Goal: Information Seeking & Learning: Find specific fact

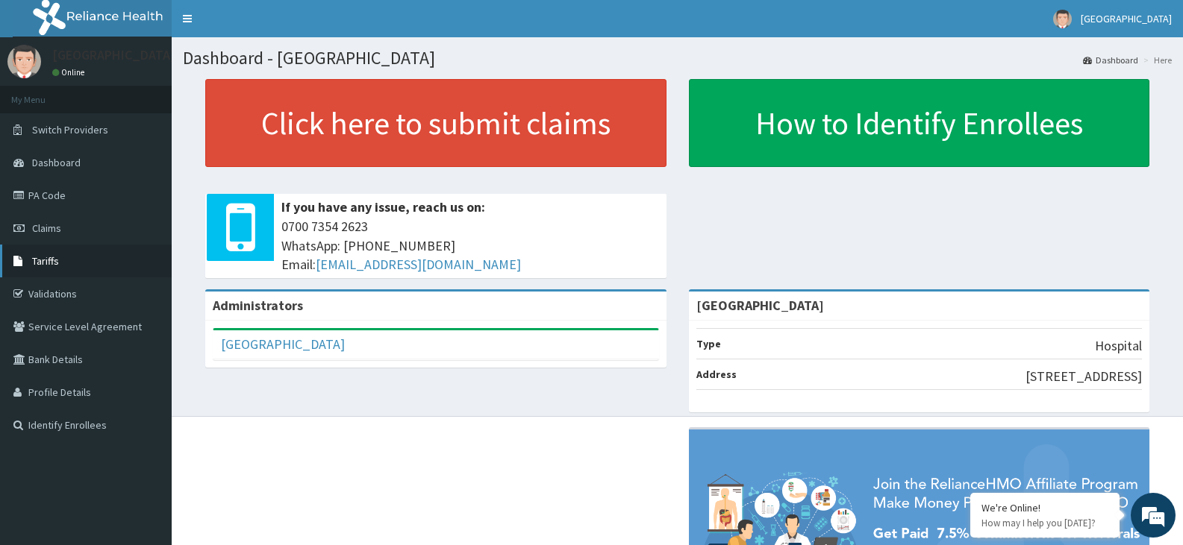
click at [49, 263] on span "Tariffs" at bounding box center [45, 260] width 27 height 13
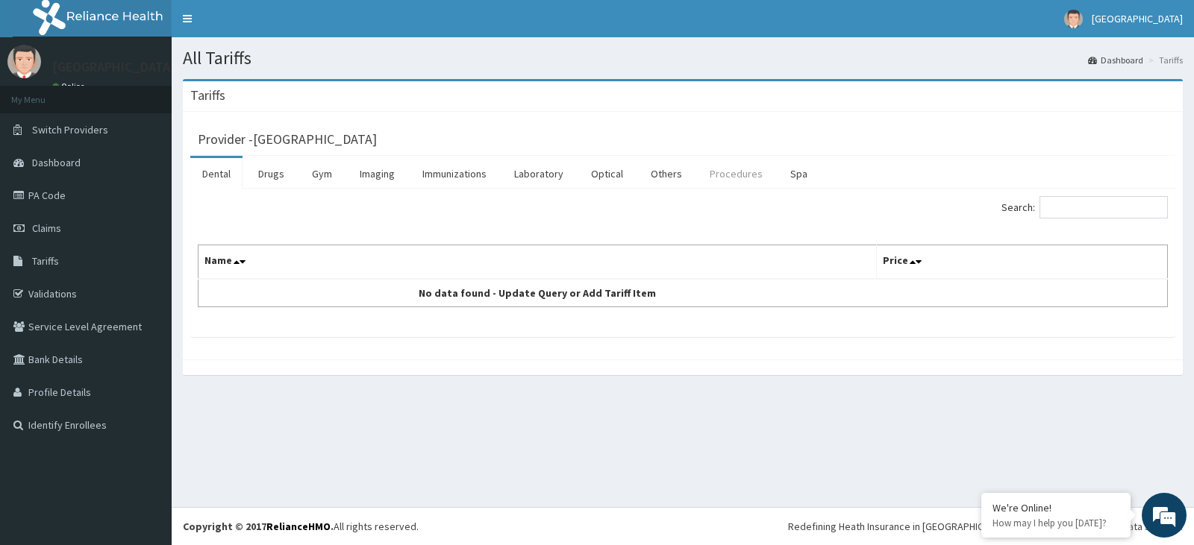
click at [745, 175] on link "Procedures" at bounding box center [736, 173] width 77 height 31
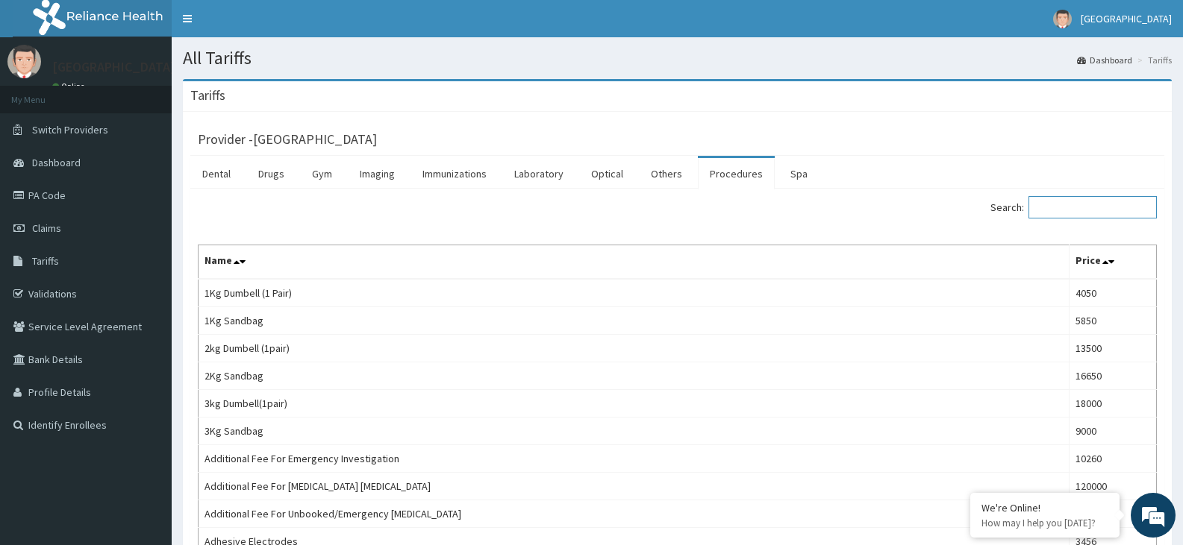
click at [1049, 210] on input "Search:" at bounding box center [1092, 207] width 128 height 22
paste input "Total Abdominal Hysterectomy"
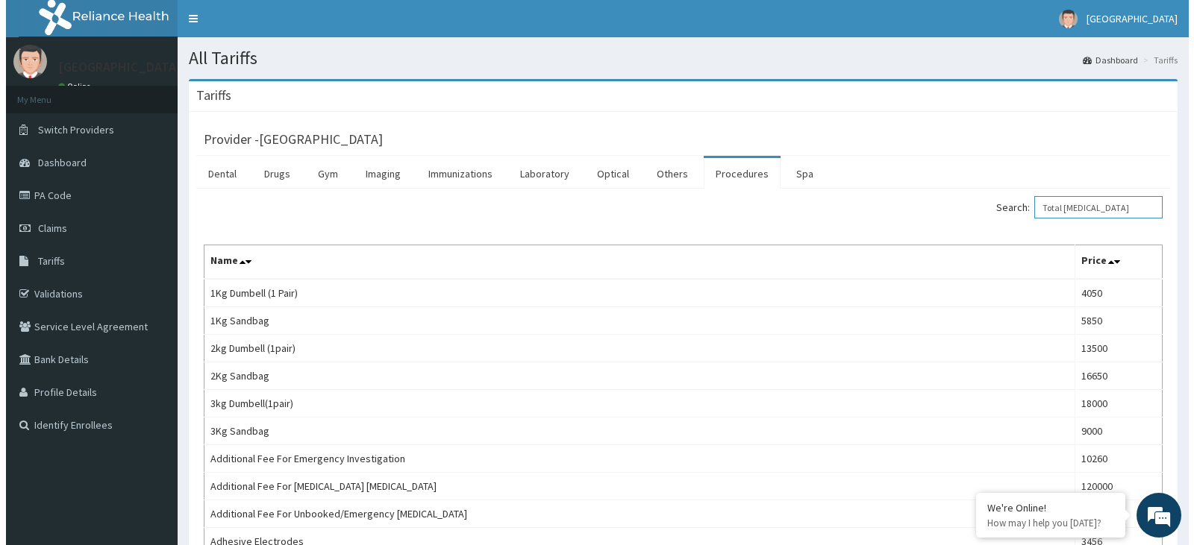
scroll to position [0, 20]
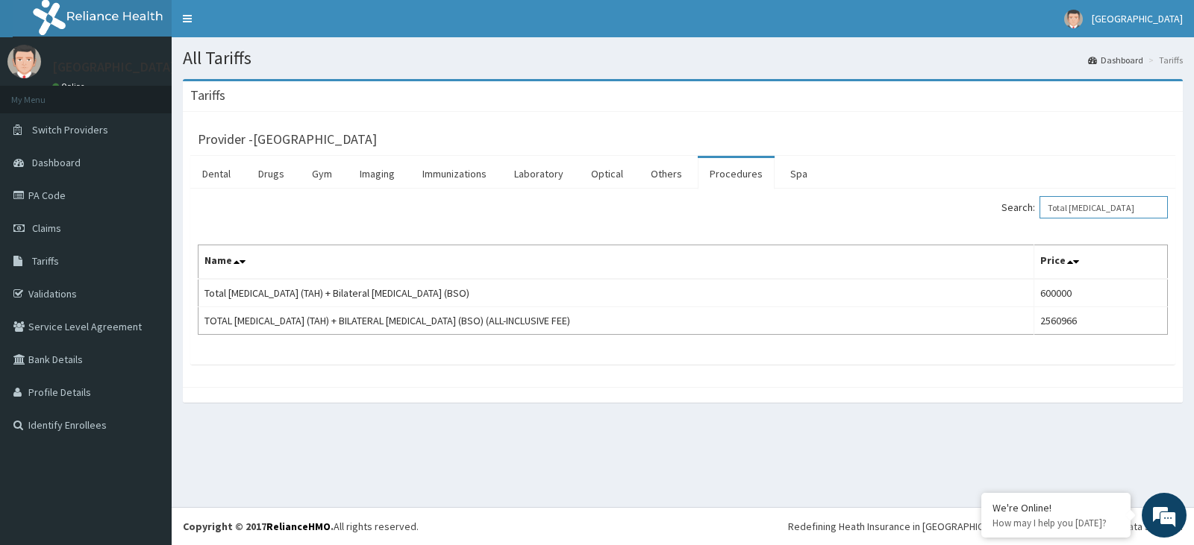
type input "Total Abdominal Hysterectomy"
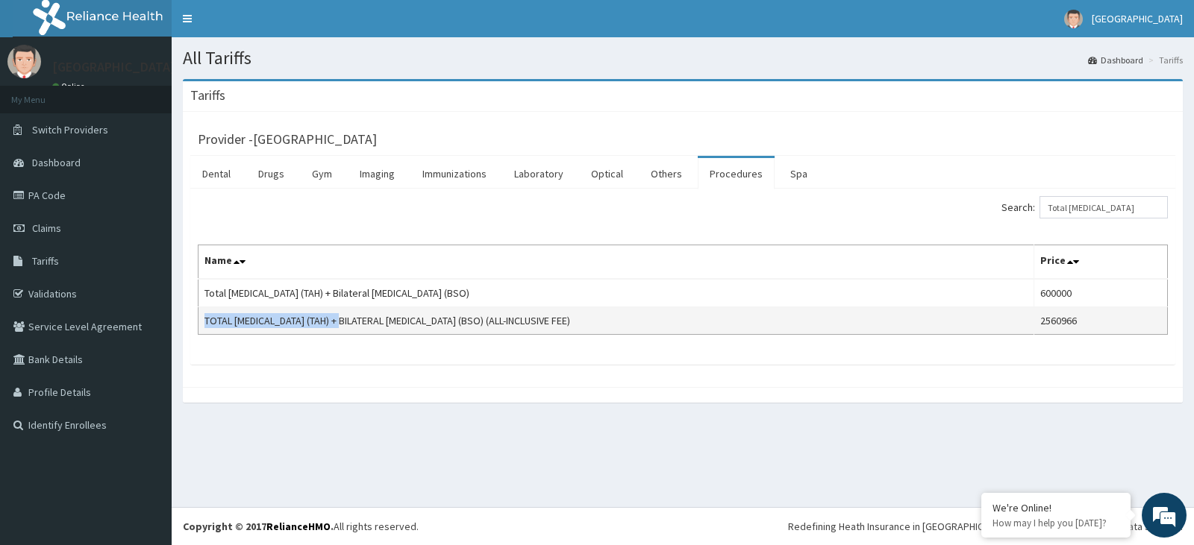
drag, startPoint x: 203, startPoint y: 320, endPoint x: 362, endPoint y: 318, distance: 158.9
click at [362, 318] on td "TOTAL [MEDICAL_DATA] (TAH) + BILATERAL [MEDICAL_DATA] (BSO) (ALL-INCLUSIVE FEE)" at bounding box center [616, 321] width 836 height 28
copy td "TOTAL ABDOMINAL HYSTERECTOMY"
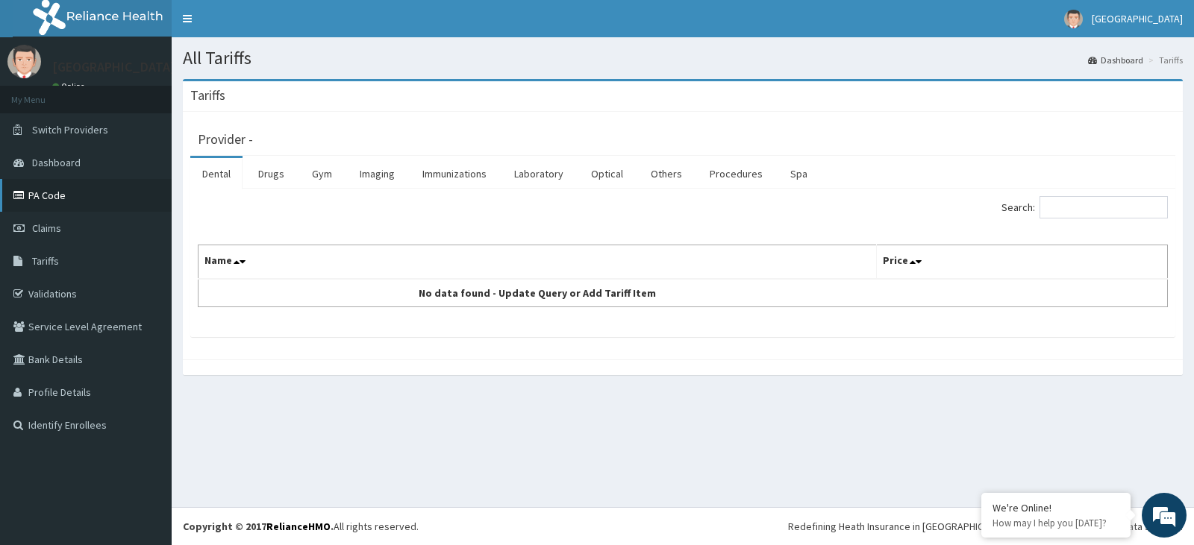
click at [60, 191] on link "PA Code" at bounding box center [86, 195] width 172 height 33
click at [742, 172] on link "Procedures" at bounding box center [736, 173] width 77 height 31
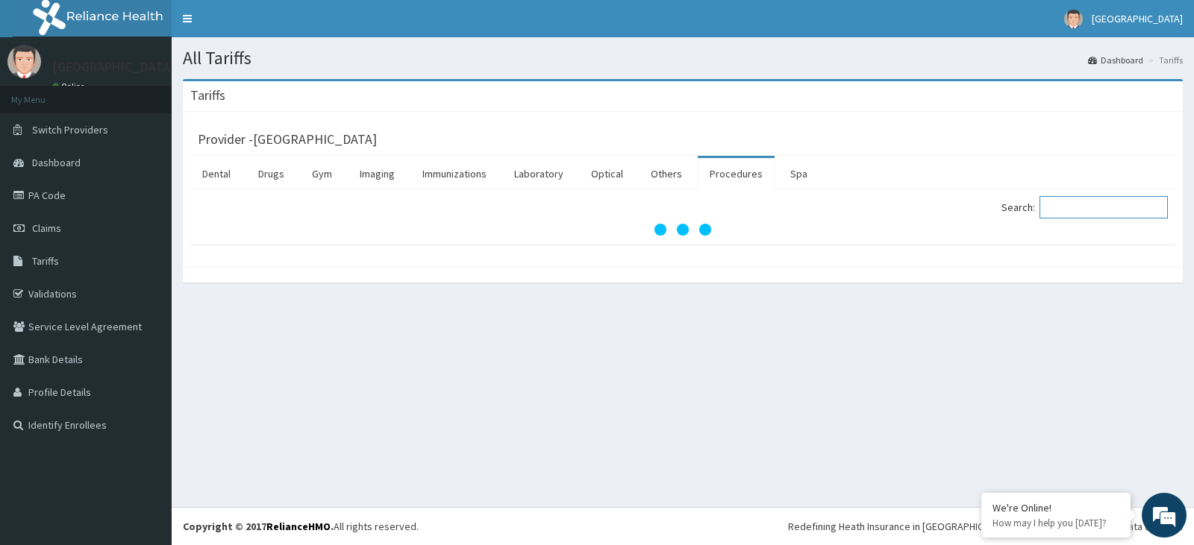
click at [1070, 210] on input "Search:" at bounding box center [1103, 207] width 128 height 22
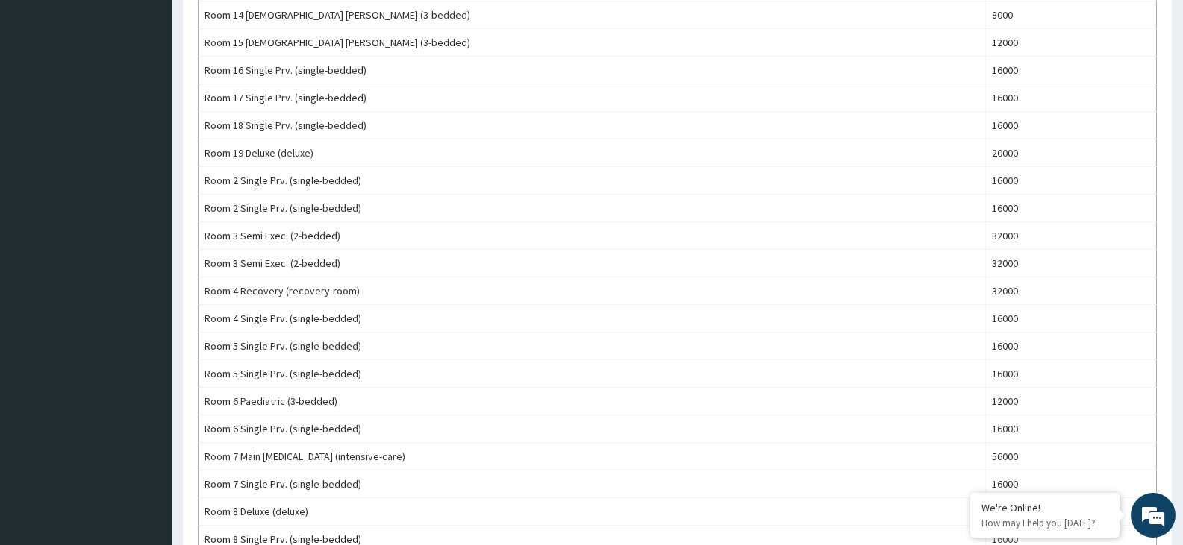
scroll to position [697, 0]
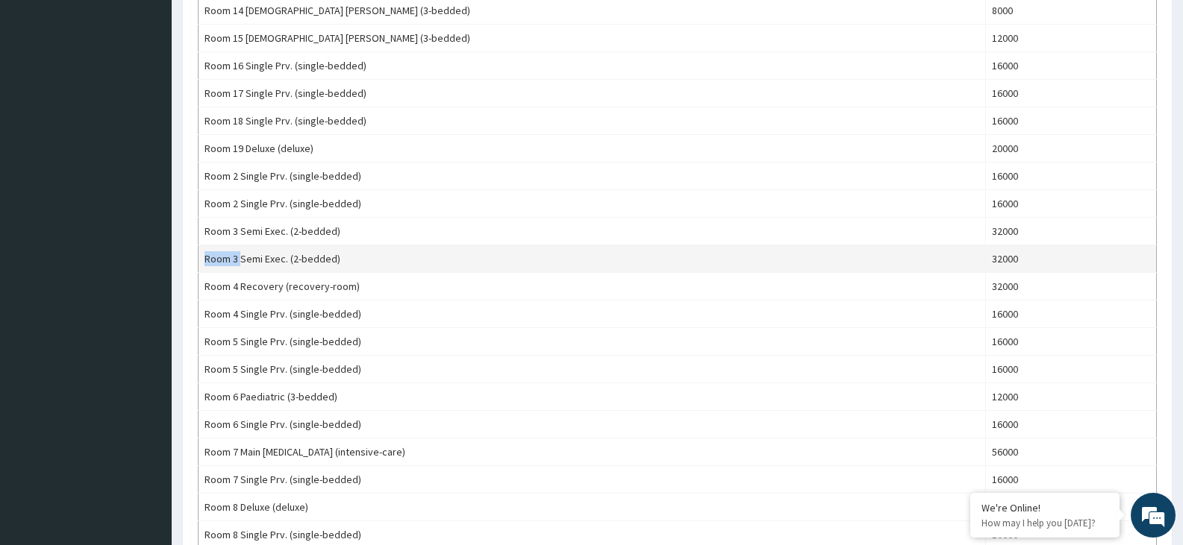
drag, startPoint x: 203, startPoint y: 257, endPoint x: 240, endPoint y: 254, distance: 37.4
click at [240, 254] on td "Room 3 Semi Exec. (2-bedded)" at bounding box center [591, 259] width 787 height 28
copy td "Room 3"
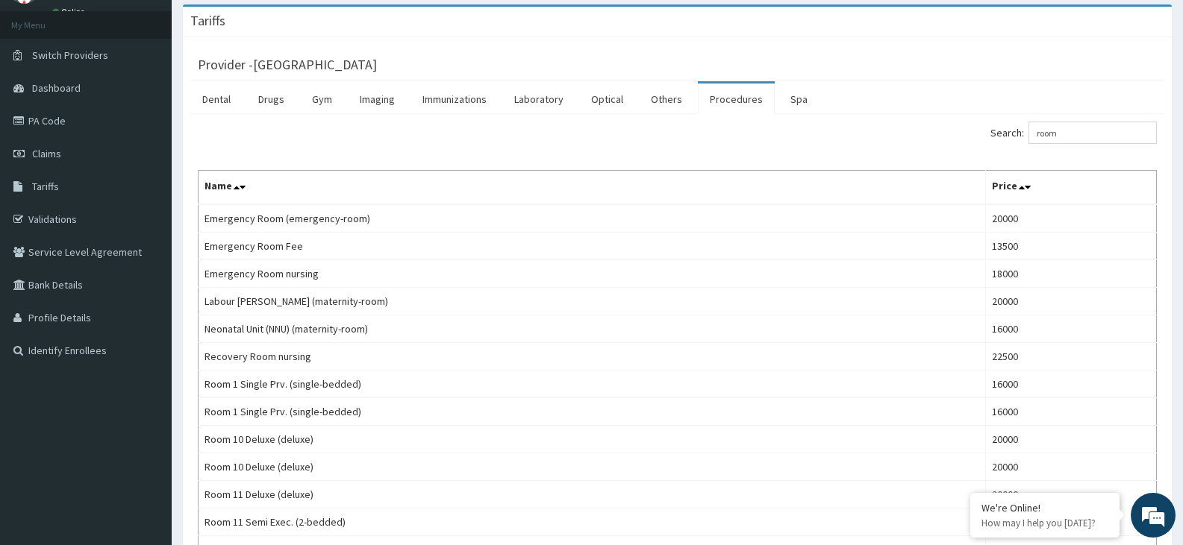
scroll to position [59, 0]
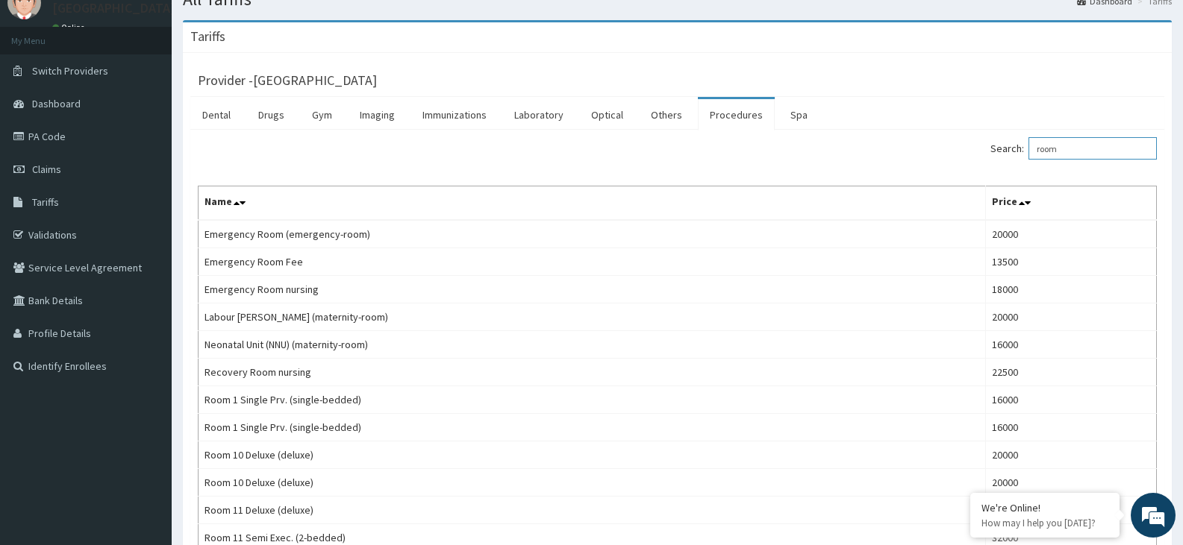
click at [1074, 148] on input "room" at bounding box center [1092, 148] width 128 height 22
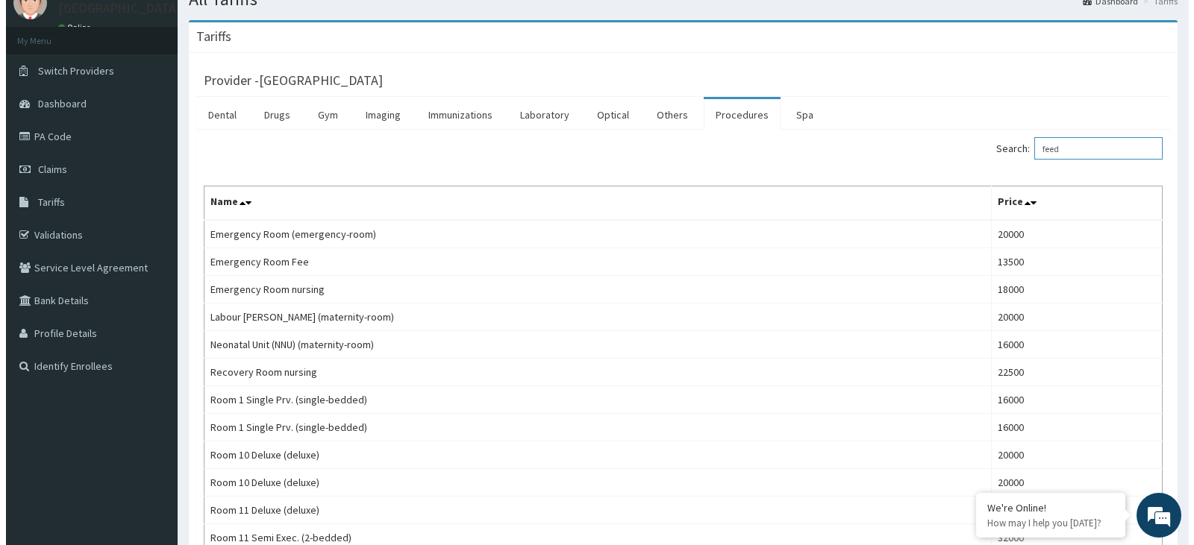
scroll to position [0, 0]
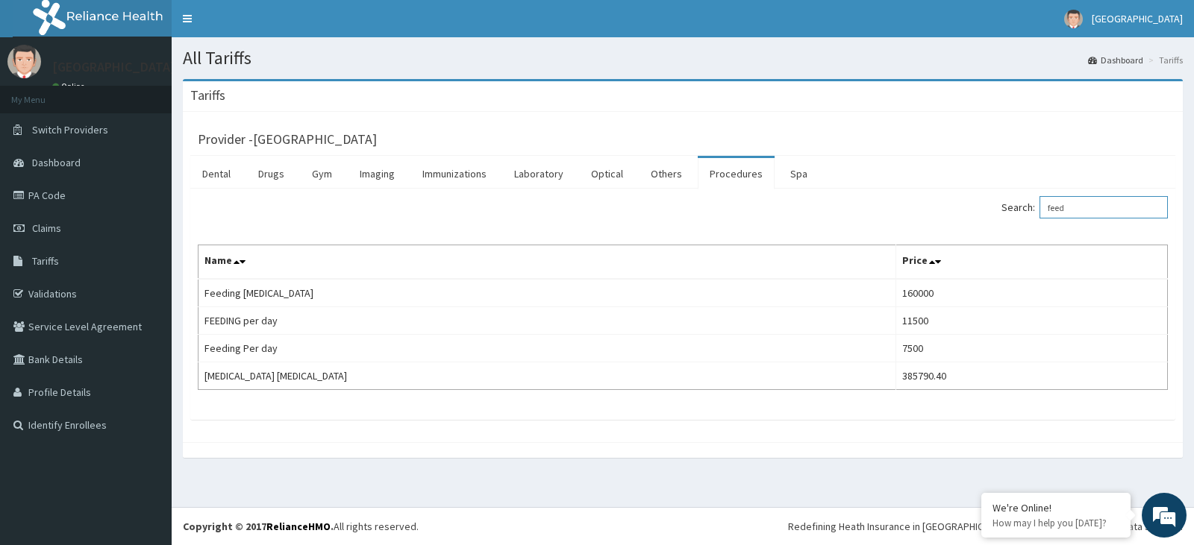
type input "feed"
click at [69, 199] on link "PA Code" at bounding box center [86, 195] width 172 height 33
